Goal: Task Accomplishment & Management: Complete application form

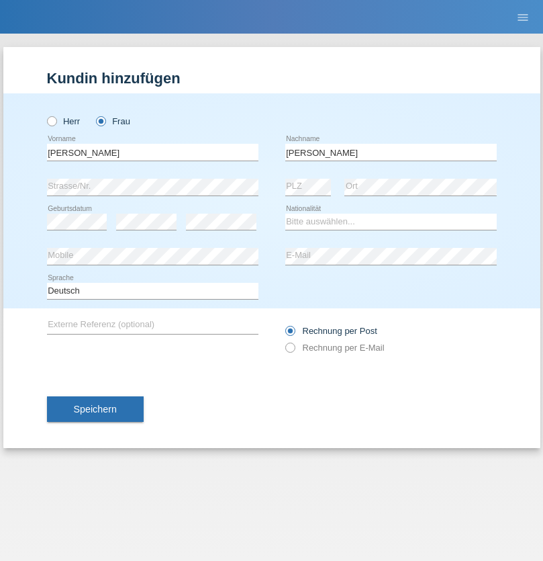
type input "Singh"
select select "MK"
select select "C"
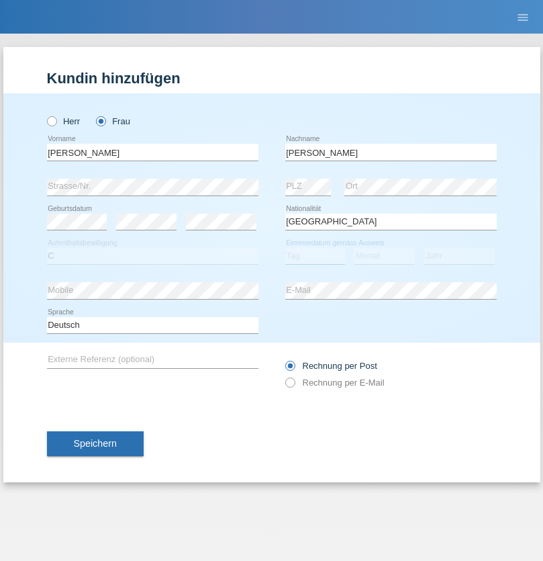
select select "27"
select select "07"
select select "2002"
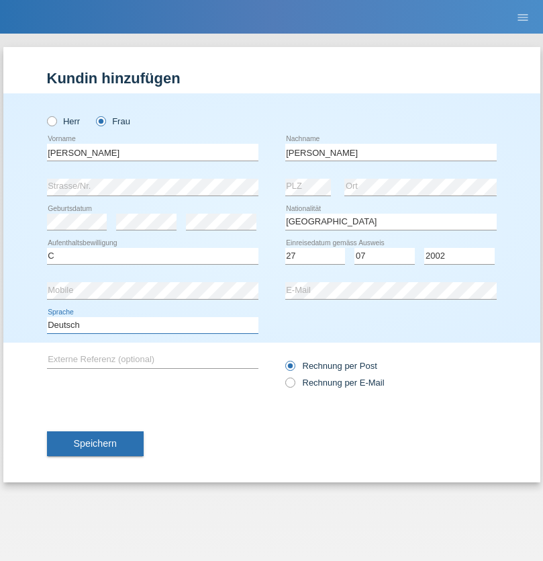
select select "en"
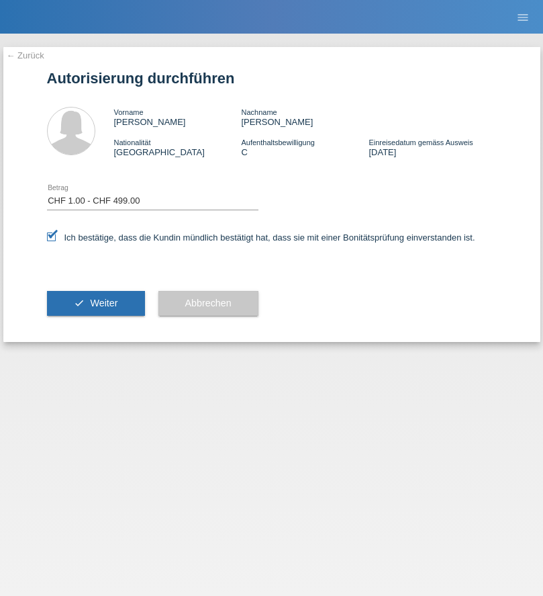
select select "1"
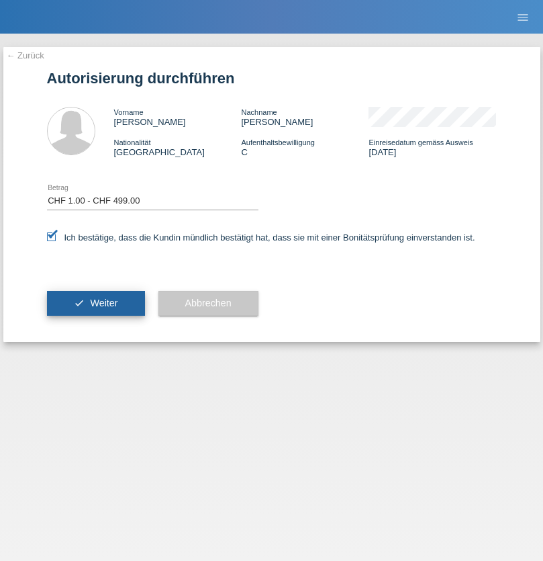
click at [95, 303] on span "Weiter" at bounding box center [104, 303] width 28 height 11
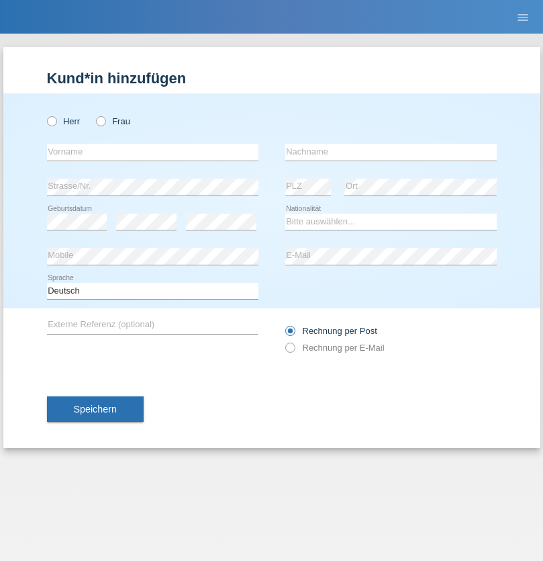
radio input "true"
click at [152, 152] on input "text" at bounding box center [153, 152] width 212 height 17
type input "Medina"
click at [391, 152] on input "text" at bounding box center [392, 152] width 212 height 17
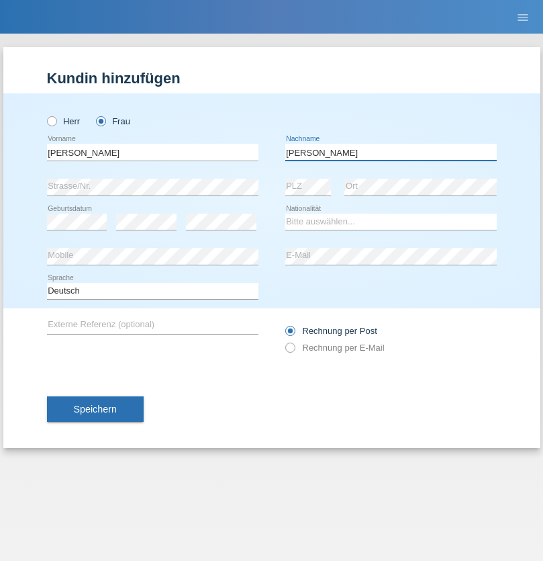
type input "Singh"
select select "MK"
select select "C"
select select "27"
select select "07"
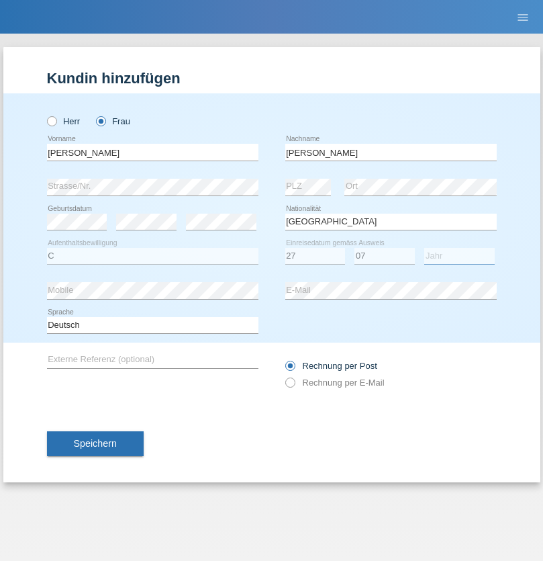
select select "2002"
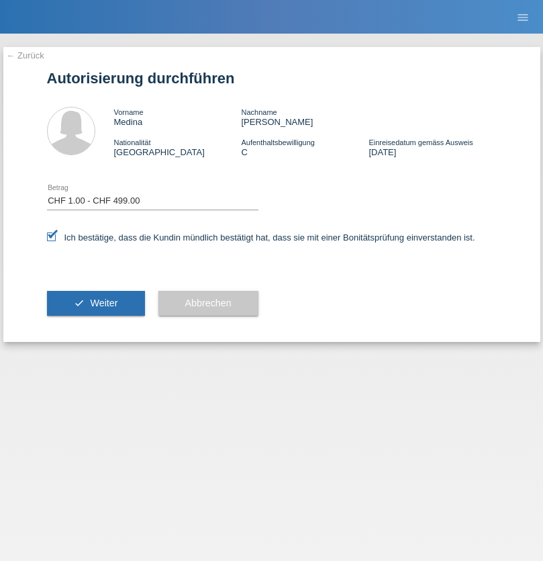
select select "1"
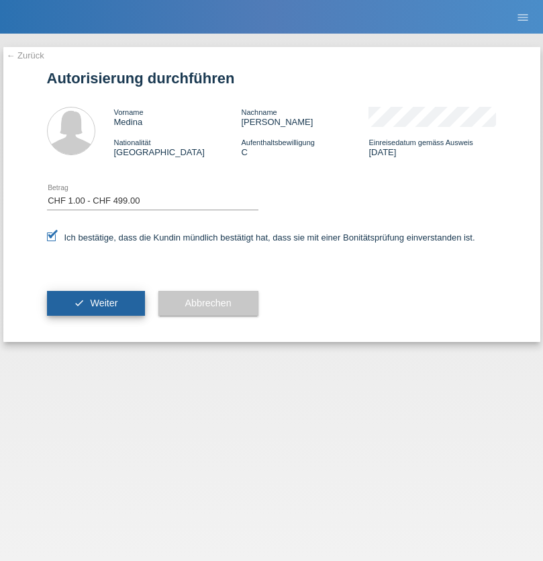
click at [95, 303] on span "Weiter" at bounding box center [104, 303] width 28 height 11
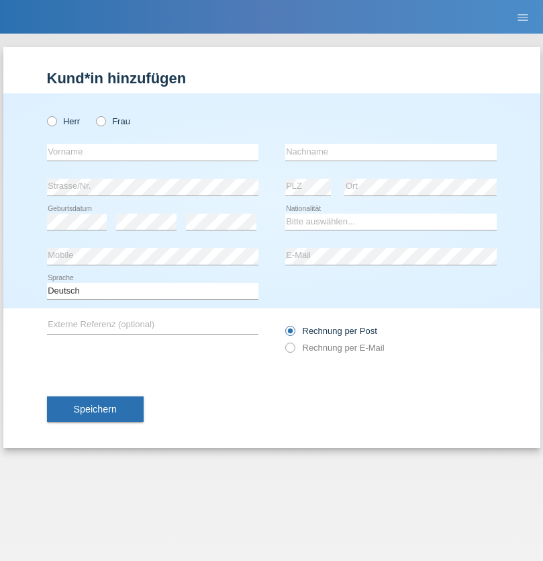
radio input "true"
click at [152, 152] on input "text" at bounding box center [153, 152] width 212 height 17
type input "Malika"
click at [391, 152] on input "text" at bounding box center [392, 152] width 212 height 17
type input "Meury"
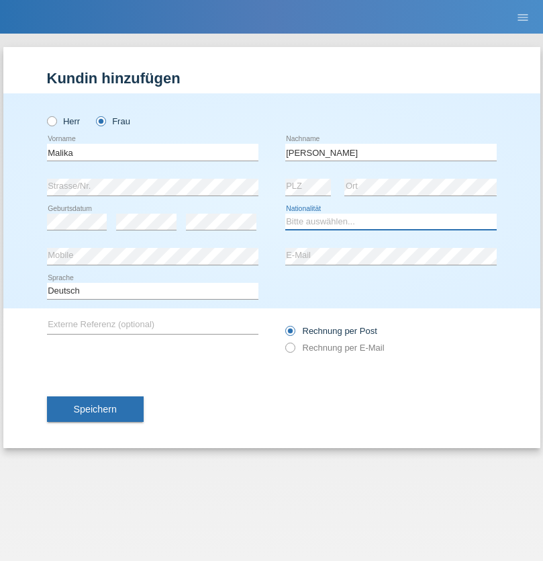
select select "CH"
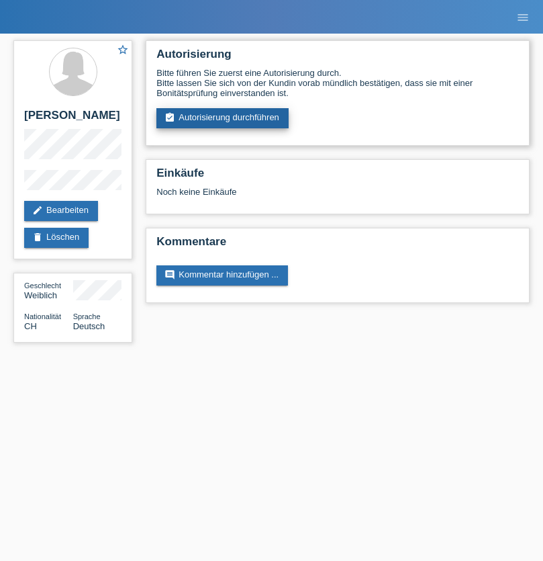
click at [223, 118] on link "assignment_turned_in Autorisierung durchführen" at bounding box center [223, 118] width 132 height 20
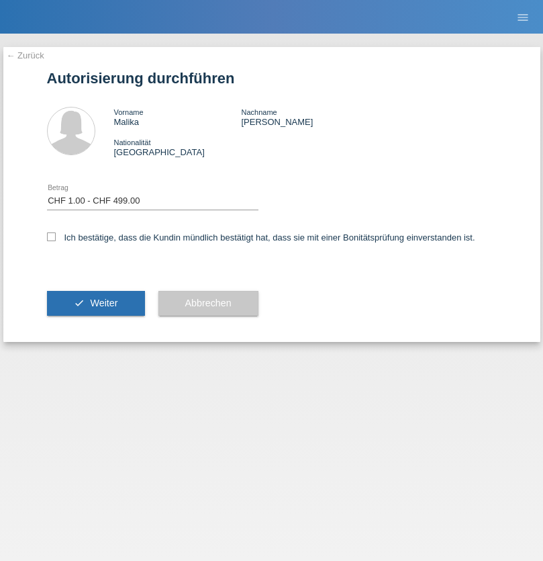
select select "1"
checkbox input "true"
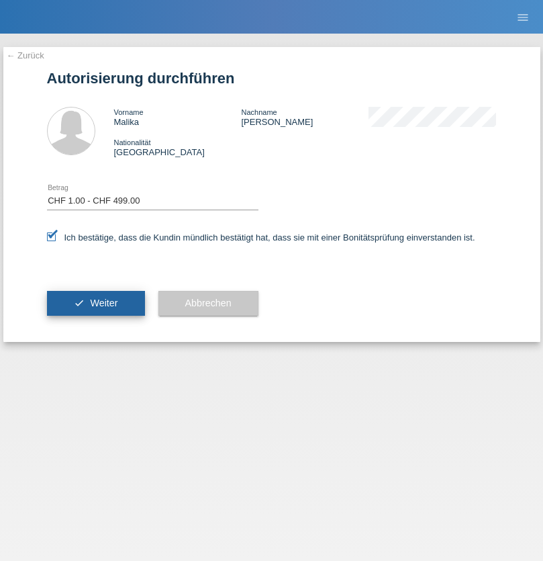
click at [95, 303] on span "Weiter" at bounding box center [104, 303] width 28 height 11
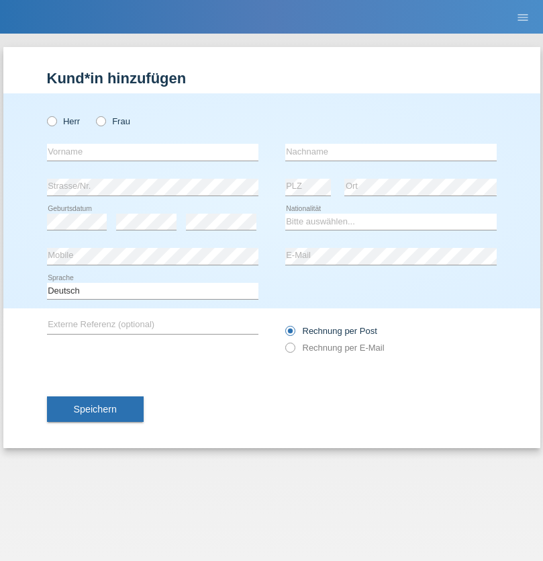
radio input "true"
click at [152, 152] on input "text" at bounding box center [153, 152] width 212 height 17
type input "Shanas"
click at [391, 152] on input "text" at bounding box center [392, 152] width 212 height 17
type input "Baranati"
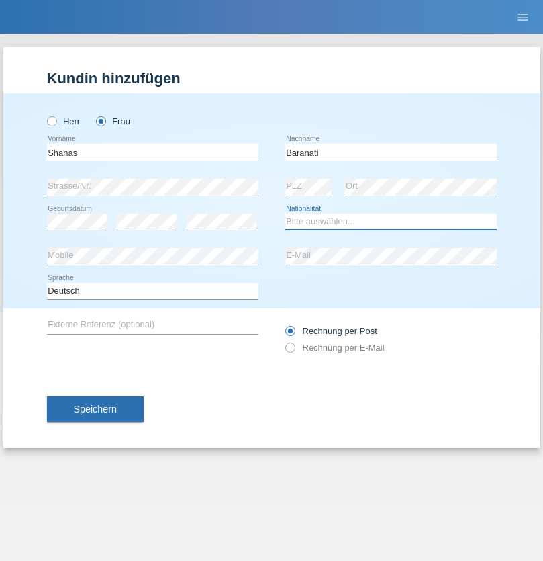
select select "CH"
